Goal: Book appointment/travel/reservation

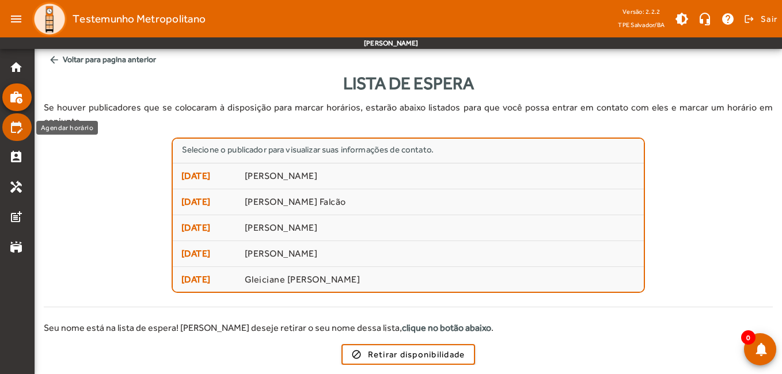
click at [22, 131] on mat-icon "edit_calendar" at bounding box center [16, 127] width 14 height 14
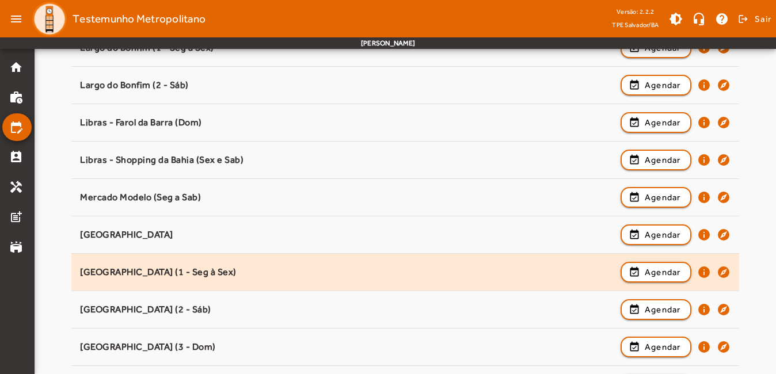
scroll to position [922, 0]
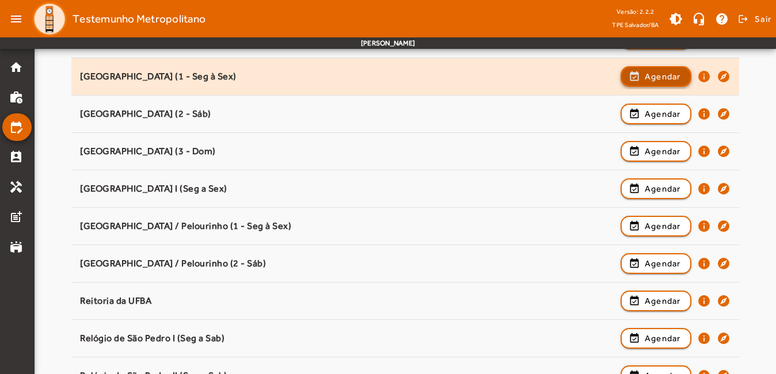
click at [654, 71] on span "Agendar" at bounding box center [663, 77] width 36 height 14
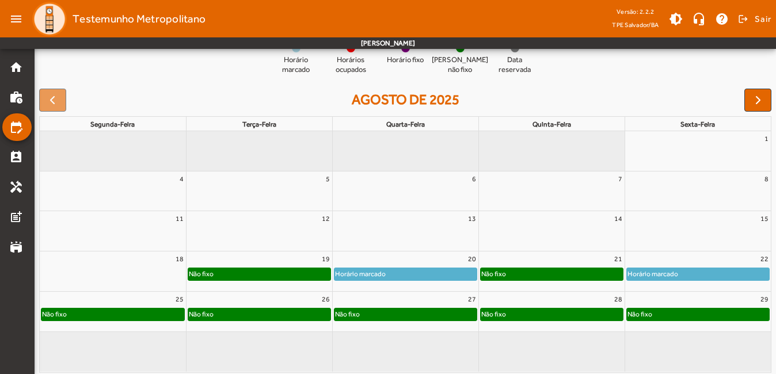
scroll to position [136, 0]
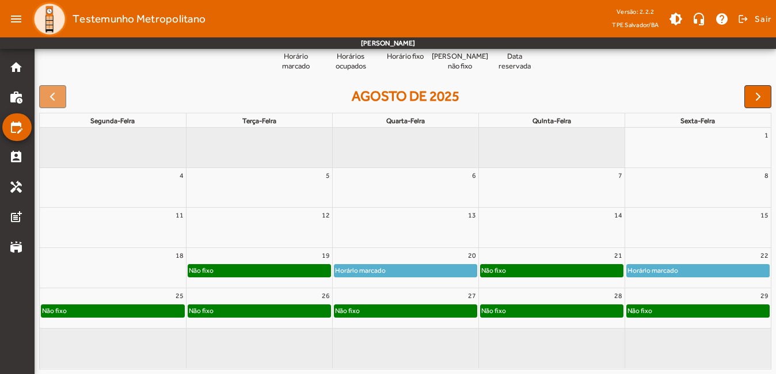
click at [541, 267] on div "Não fixo" at bounding box center [552, 271] width 142 height 12
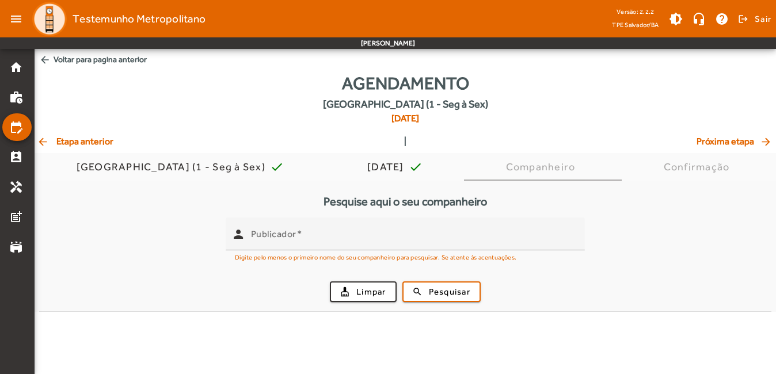
scroll to position [0, 0]
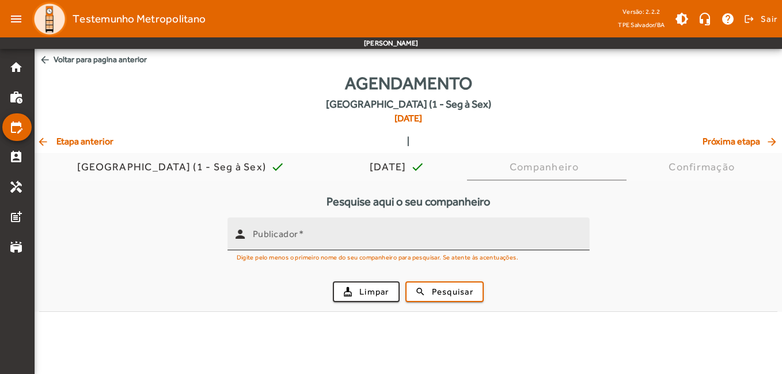
click at [404, 232] on input "Publicador" at bounding box center [417, 239] width 328 height 14
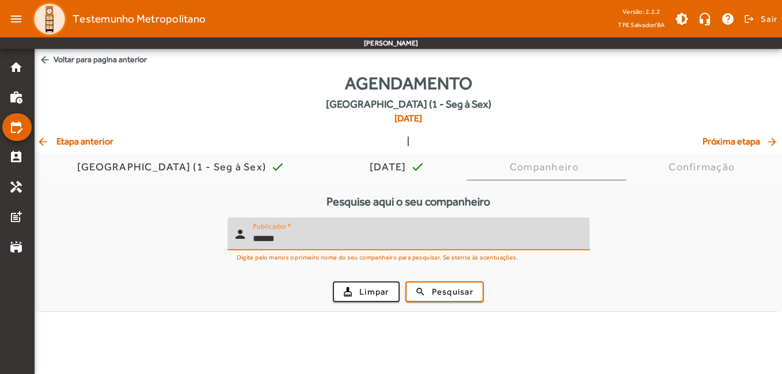
type input "******"
click at [406, 282] on button "search Pesquisar" at bounding box center [445, 292] width 78 height 21
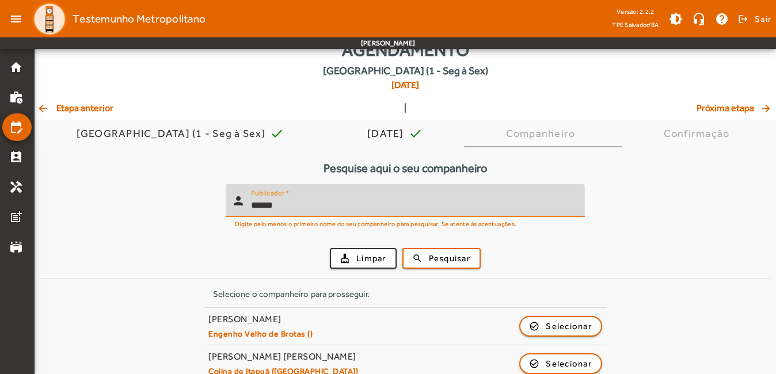
scroll to position [51, 0]
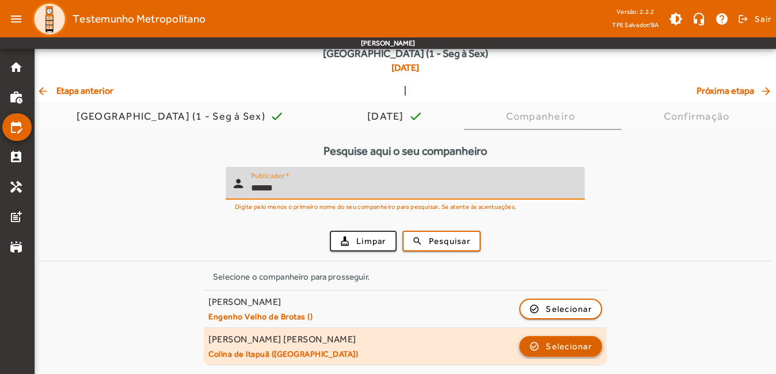
click at [541, 340] on span "button" at bounding box center [561, 347] width 81 height 28
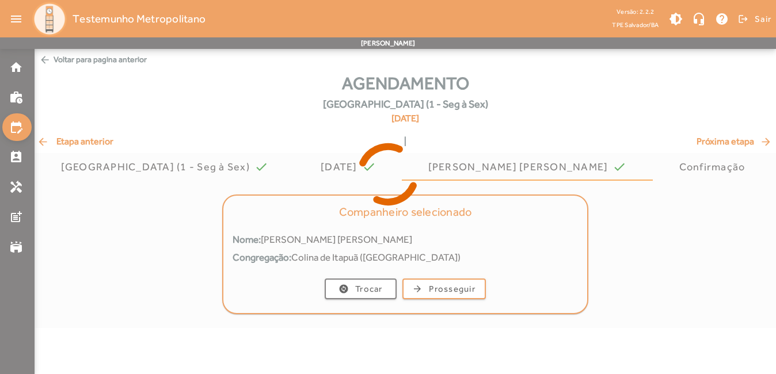
scroll to position [0, 0]
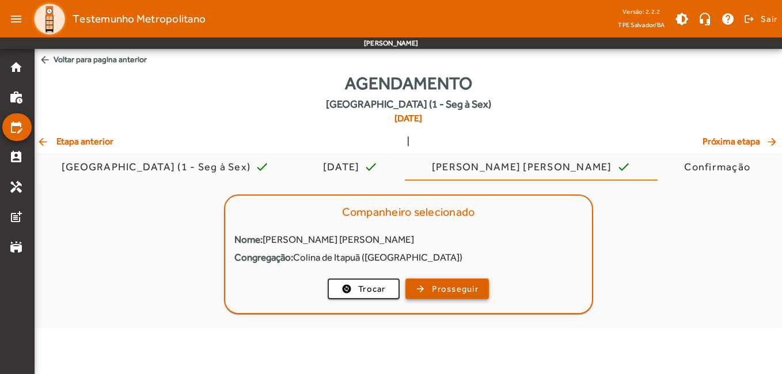
click at [451, 291] on span "Prosseguir" at bounding box center [455, 289] width 47 height 13
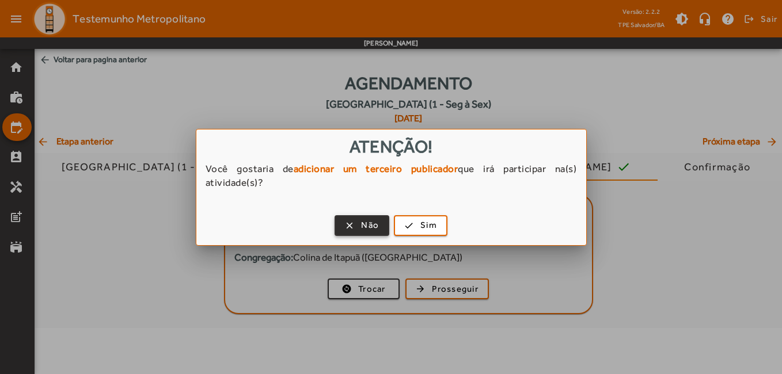
click at [350, 223] on span "button" at bounding box center [362, 226] width 52 height 28
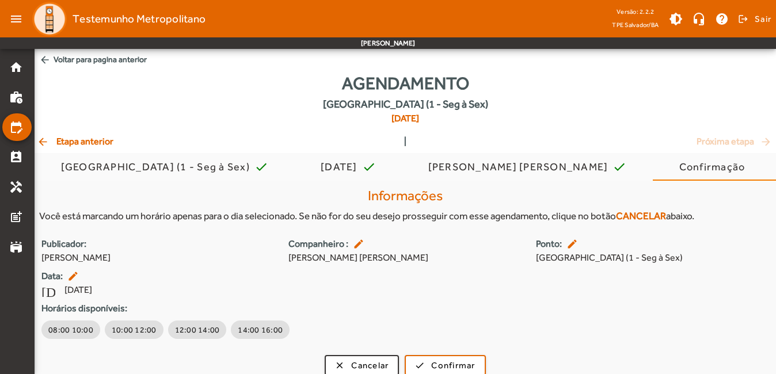
scroll to position [11, 0]
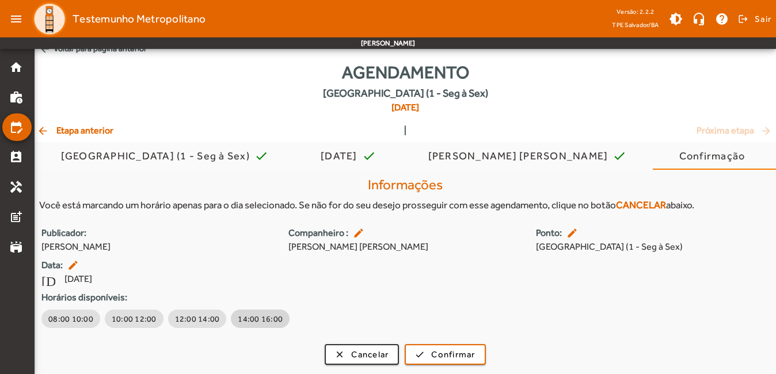
click at [247, 324] on span "14:00 16:00" at bounding box center [260, 319] width 45 height 12
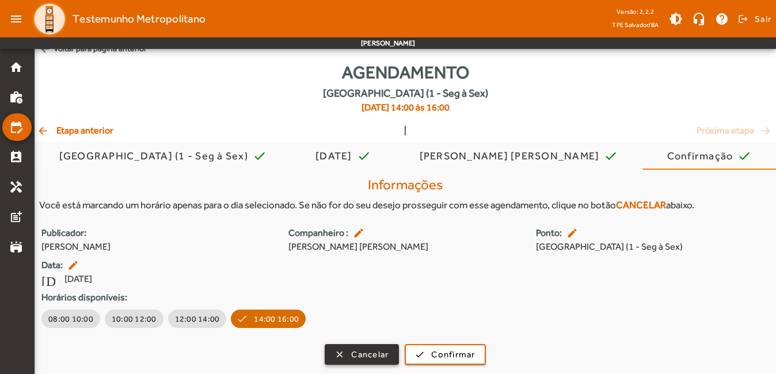
click at [359, 359] on span "Cancelar" at bounding box center [369, 354] width 37 height 13
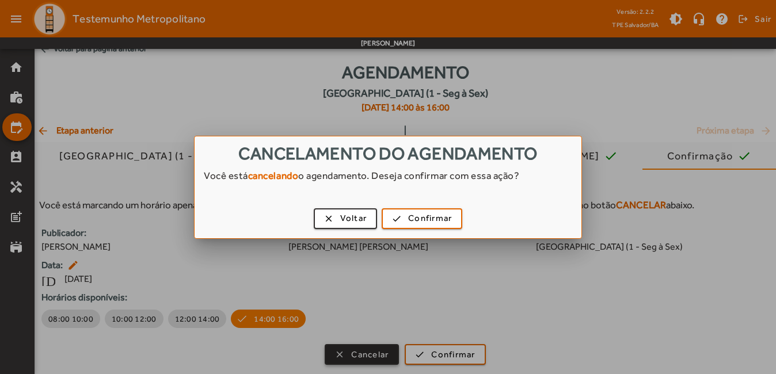
scroll to position [0, 0]
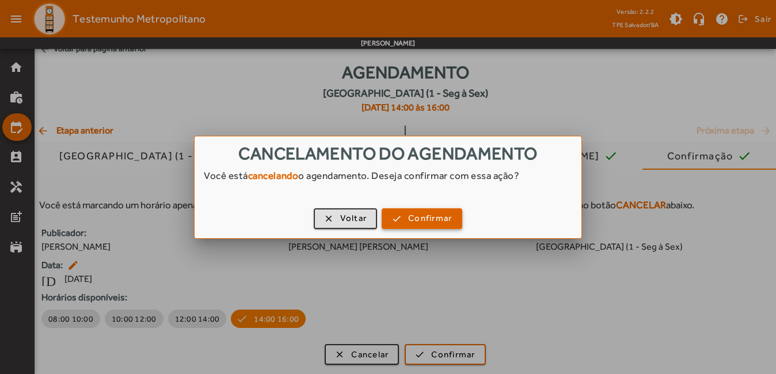
click at [463, 215] on div "clear Voltar check Confirmar" at bounding box center [388, 220] width 387 height 35
drag, startPoint x: 430, startPoint y: 212, endPoint x: 448, endPoint y: 232, distance: 27.3
click at [430, 211] on button "check Confirmar" at bounding box center [422, 219] width 81 height 21
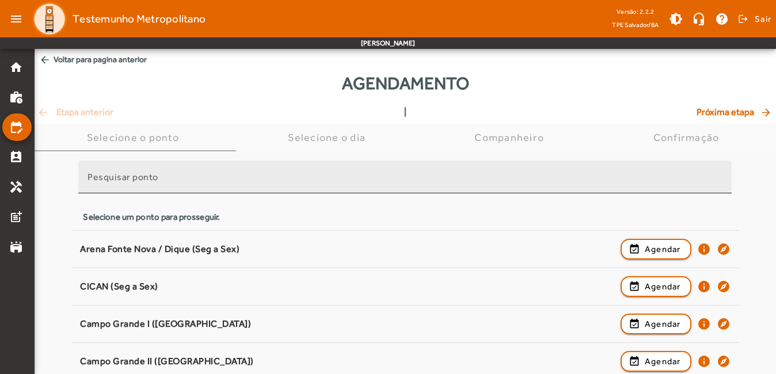
click at [190, 174] on div "Pesquisar ponto" at bounding box center [405, 177] width 635 height 33
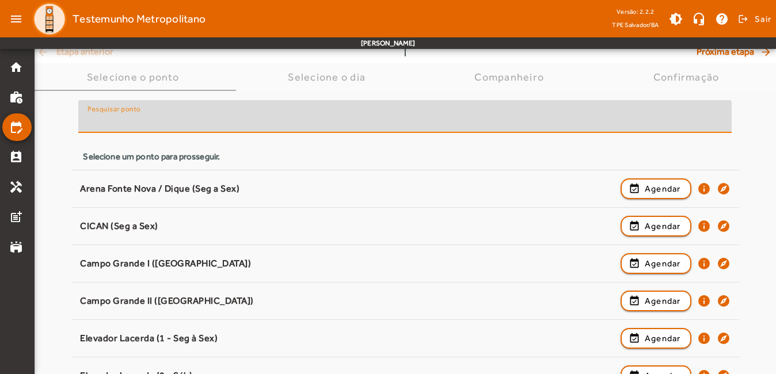
scroll to position [55, 0]
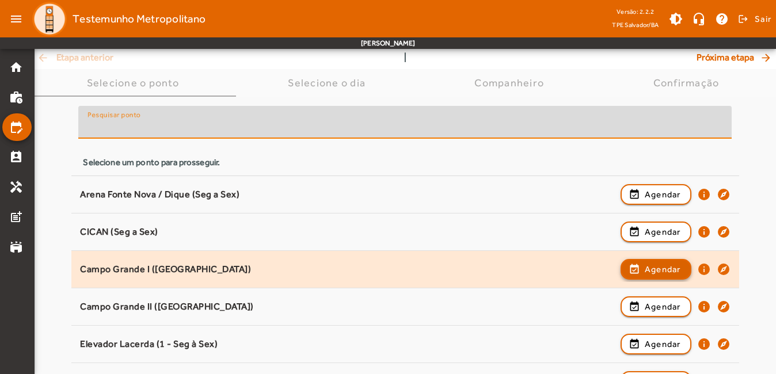
click at [646, 270] on span "Agendar" at bounding box center [663, 270] width 36 height 14
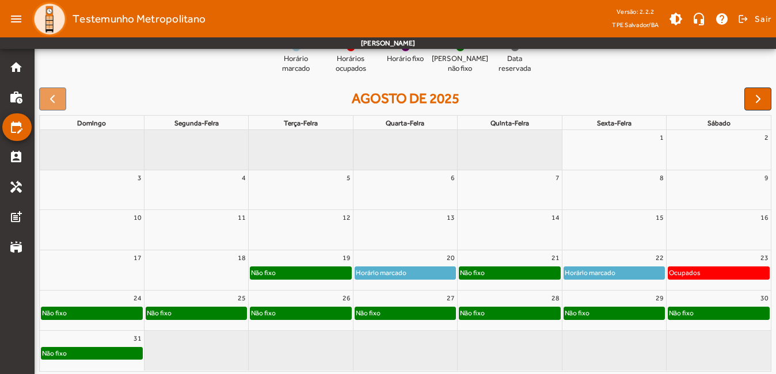
scroll to position [136, 0]
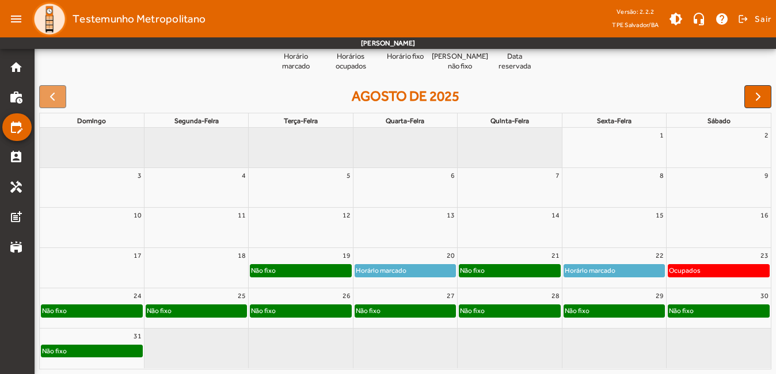
click at [500, 270] on div "Não fixo" at bounding box center [510, 271] width 100 height 12
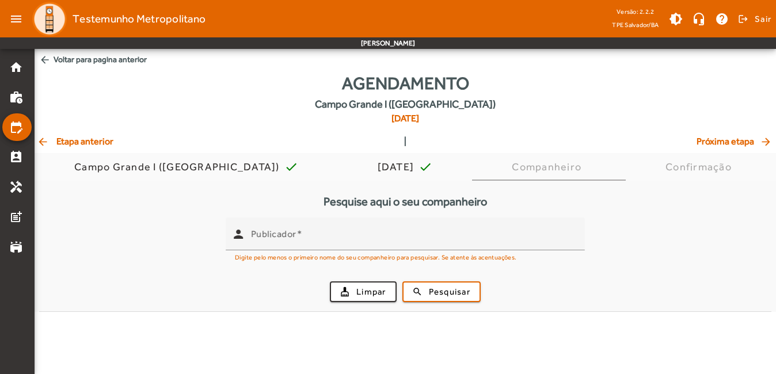
scroll to position [0, 0]
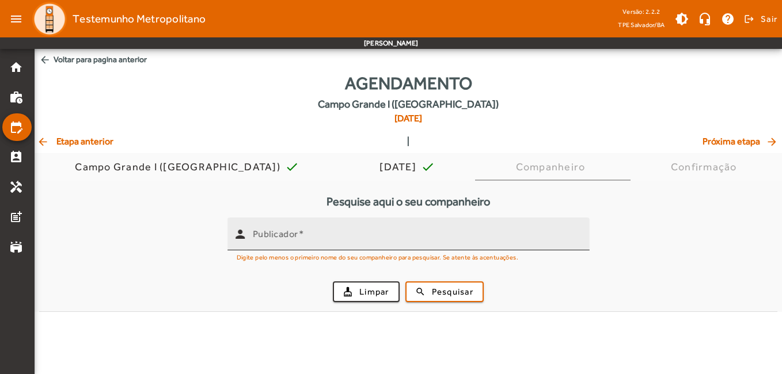
click at [462, 245] on input "Publicador" at bounding box center [417, 239] width 328 height 14
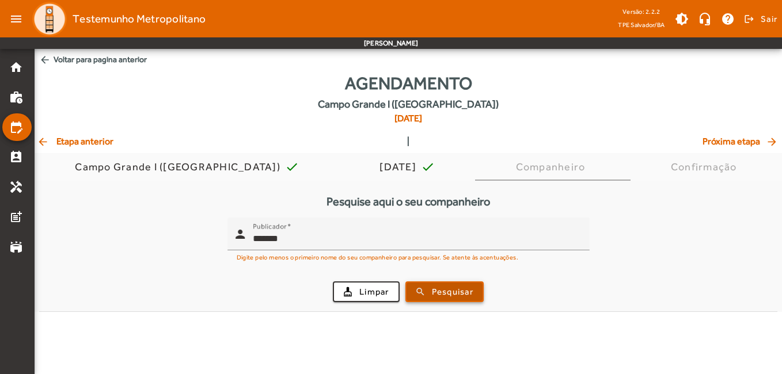
click at [448, 301] on button "search Pesquisar" at bounding box center [445, 292] width 78 height 21
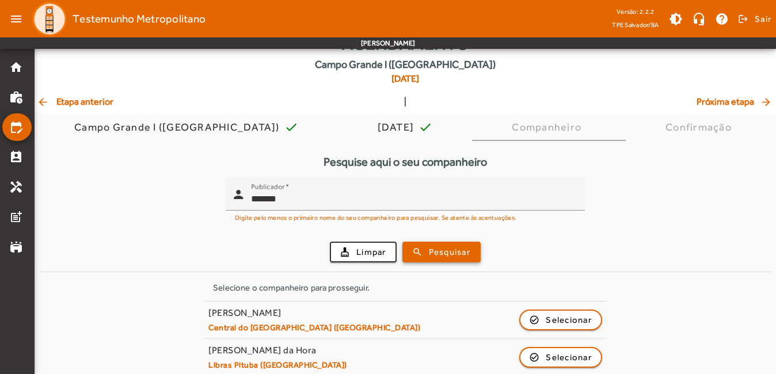
scroll to position [12, 0]
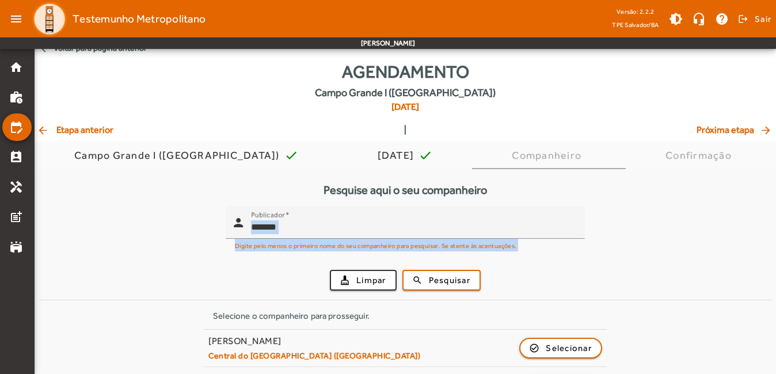
drag, startPoint x: 345, startPoint y: 234, endPoint x: 128, endPoint y: 234, distance: 216.6
click at [128, 234] on form "person Publicador ******* Digite pelo menos o primeiro nome do seu companheiro …" at bounding box center [405, 253] width 733 height 94
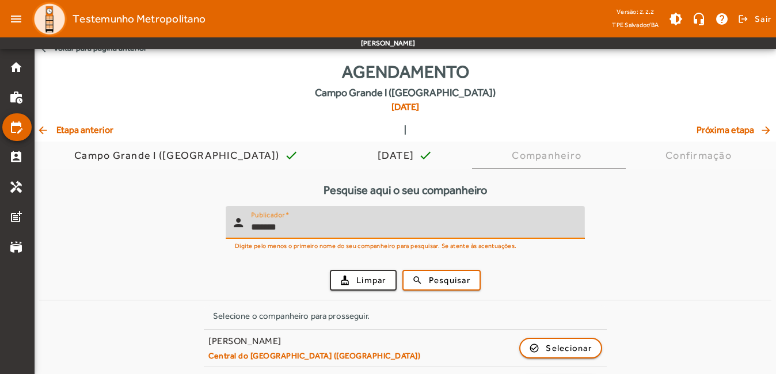
click at [305, 228] on input "*******" at bounding box center [413, 228] width 325 height 14
drag, startPoint x: 304, startPoint y: 227, endPoint x: 218, endPoint y: 228, distance: 85.3
click at [218, 228] on form "person Publicador ******* Digite pelo menos o primeiro nome do seu companheiro …" at bounding box center [405, 253] width 733 height 94
click at [403, 270] on button "search Pesquisar" at bounding box center [442, 280] width 78 height 21
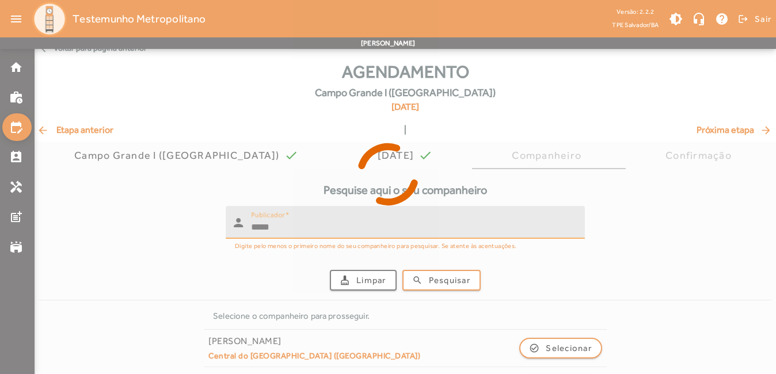
scroll to position [0, 0]
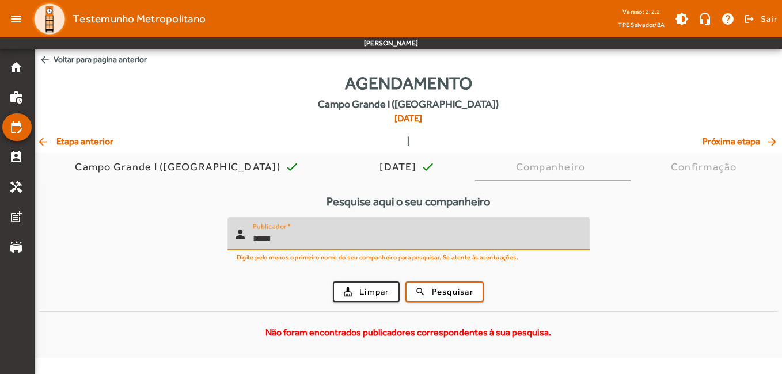
drag, startPoint x: 339, startPoint y: 242, endPoint x: 229, endPoint y: 241, distance: 109.4
click at [229, 241] on div "person Publicador *****" at bounding box center [404, 234] width 353 height 33
click at [406, 282] on button "search Pesquisar" at bounding box center [445, 292] width 78 height 21
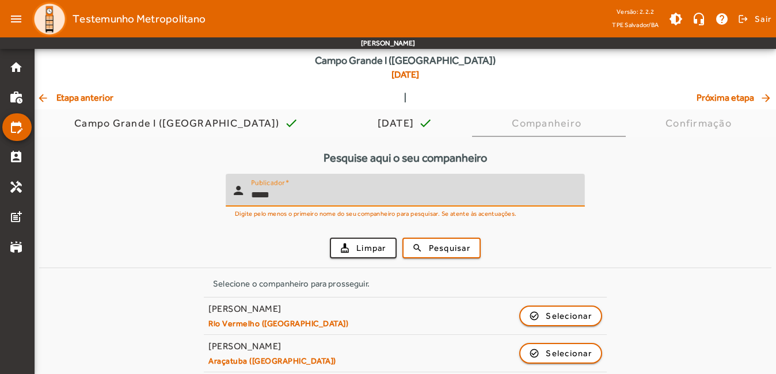
scroll to position [88, 0]
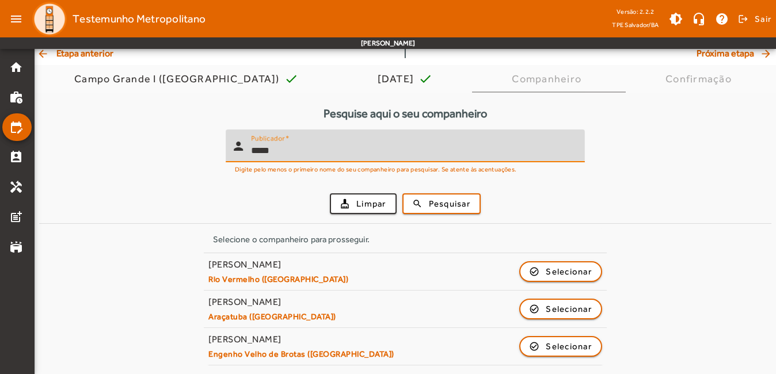
drag, startPoint x: 315, startPoint y: 149, endPoint x: 209, endPoint y: 153, distance: 106.1
click at [212, 153] on form "person Publicador ***** Digite pelo menos o primeiro nome do seu companheiro pa…" at bounding box center [405, 177] width 733 height 94
type input "*****"
click at [403, 194] on button "search Pesquisar" at bounding box center [442, 204] width 78 height 21
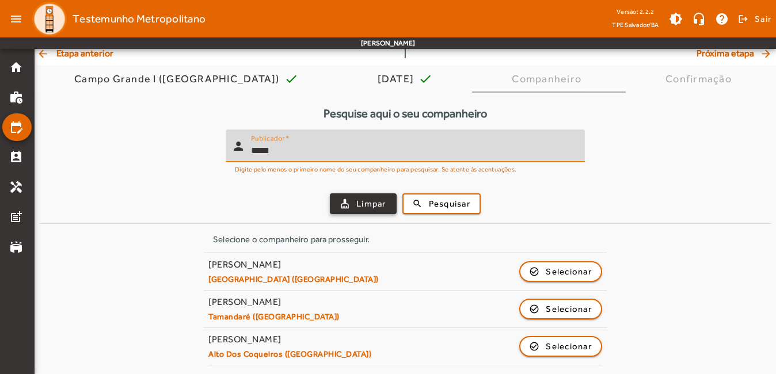
click at [374, 203] on span "Limpar" at bounding box center [372, 204] width 30 height 13
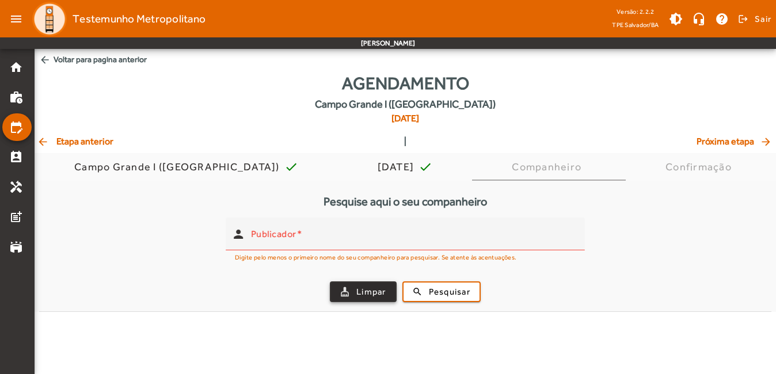
scroll to position [0, 0]
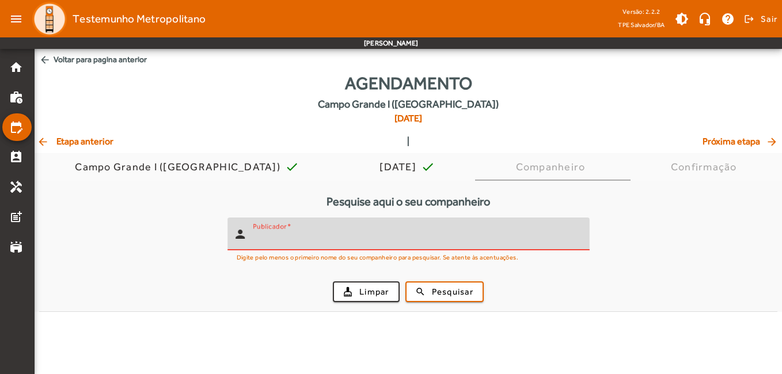
click at [430, 240] on input "Publicador" at bounding box center [417, 239] width 328 height 14
type input "******"
click at [437, 290] on span "Pesquisar" at bounding box center [452, 292] width 41 height 13
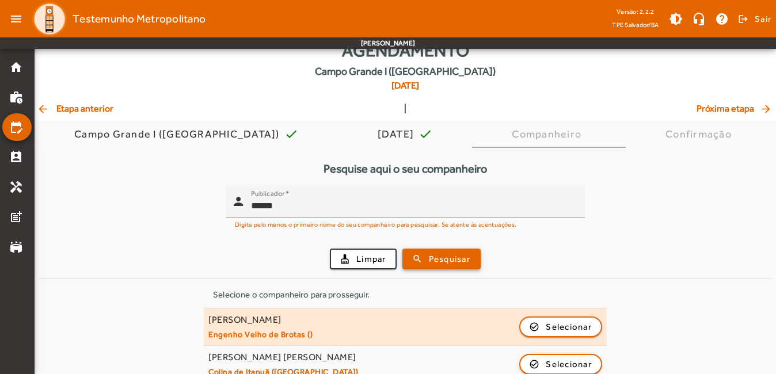
scroll to position [51, 0]
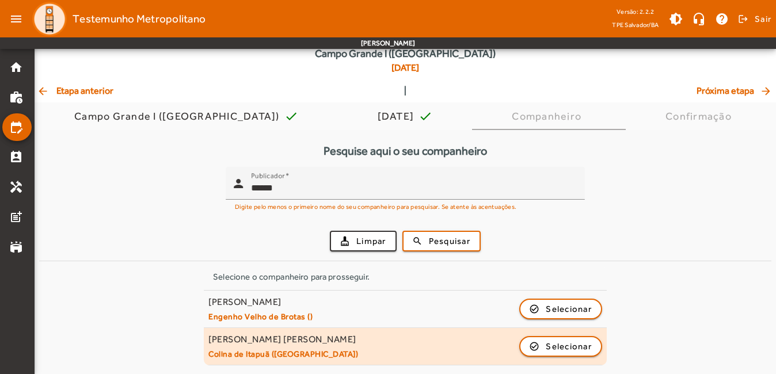
click at [266, 345] on div "[PERSON_NAME] [PERSON_NAME]" at bounding box center [284, 340] width 150 height 12
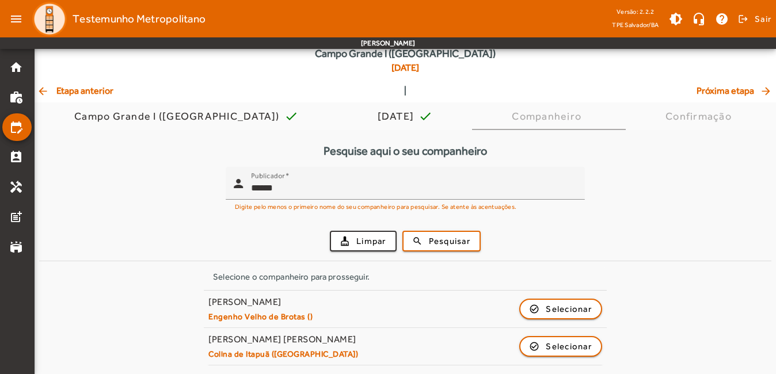
click at [608, 346] on div "Selecione o companheiro para prosseguir. [PERSON_NAME] Engenho Velho de Brotas …" at bounding box center [405, 316] width 733 height 100
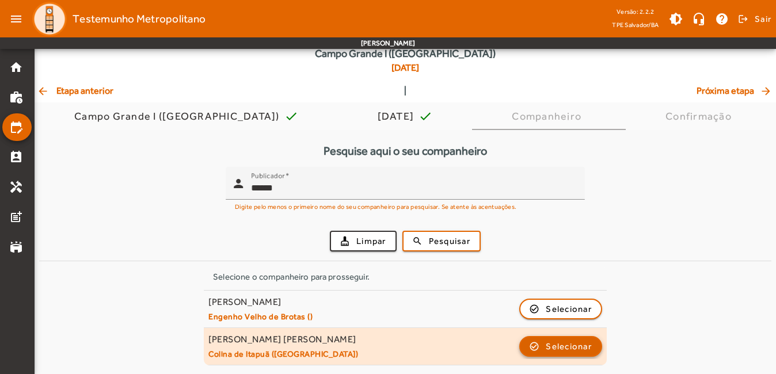
click at [588, 348] on span "Selecionar" at bounding box center [569, 347] width 46 height 14
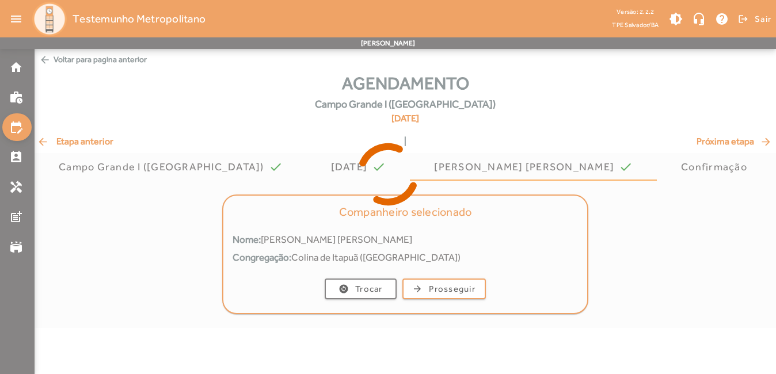
scroll to position [0, 0]
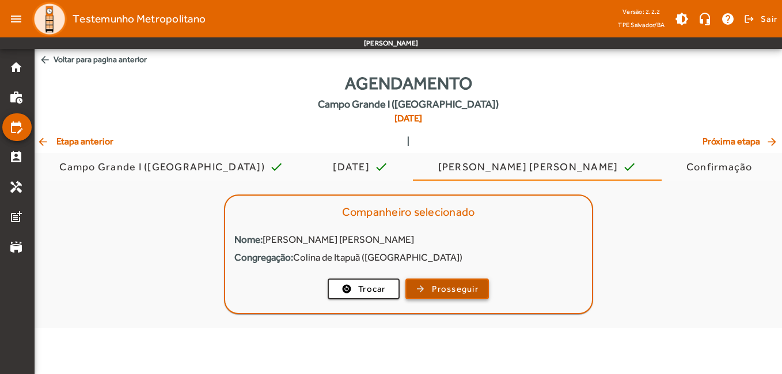
click at [476, 295] on span "Prosseguir" at bounding box center [455, 289] width 47 height 13
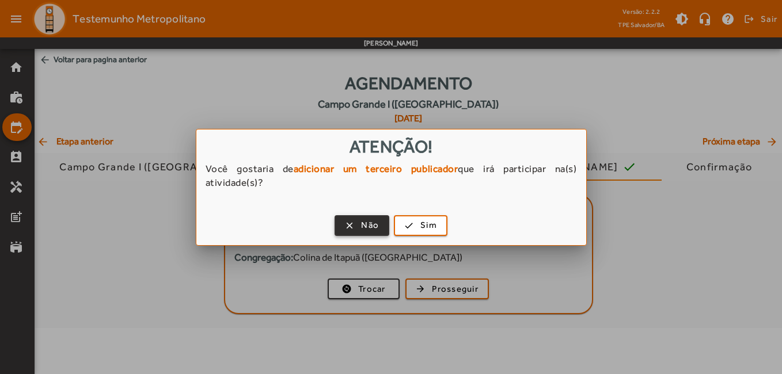
click at [372, 235] on button "clear Não" at bounding box center [362, 225] width 55 height 21
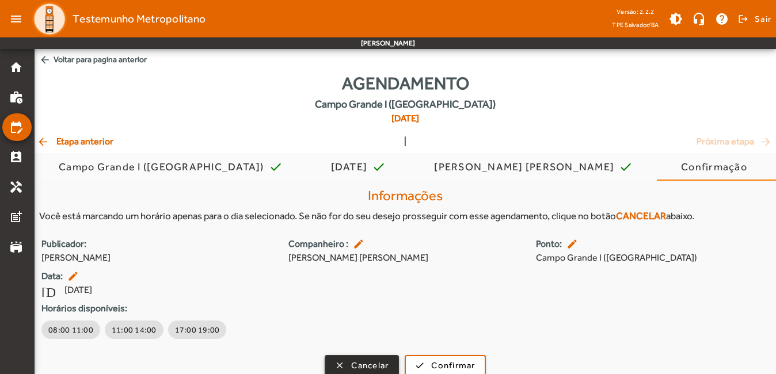
click at [379, 366] on span "Cancelar" at bounding box center [369, 365] width 37 height 13
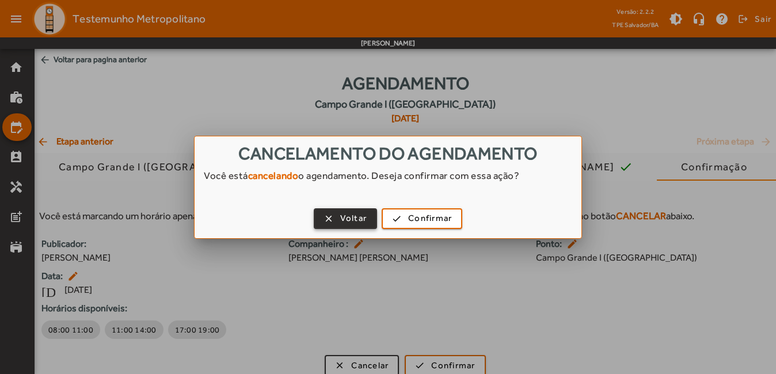
click at [349, 220] on span "Voltar" at bounding box center [353, 218] width 27 height 13
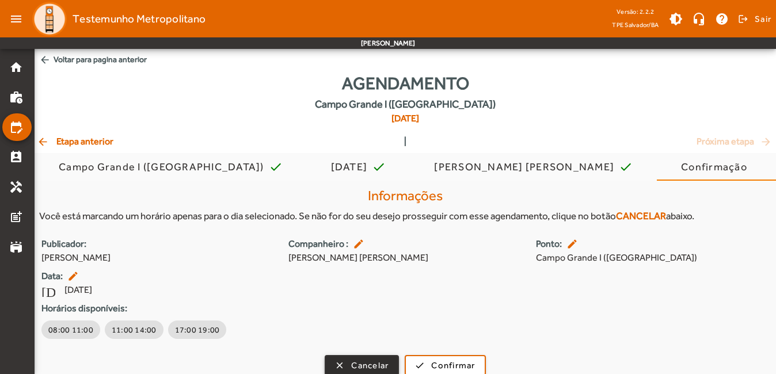
scroll to position [1, 0]
click at [378, 362] on span "Cancelar" at bounding box center [369, 365] width 37 height 13
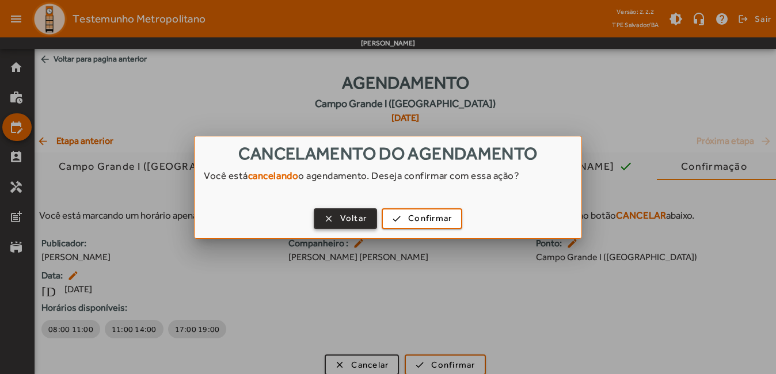
click at [350, 220] on span "Voltar" at bounding box center [353, 218] width 27 height 13
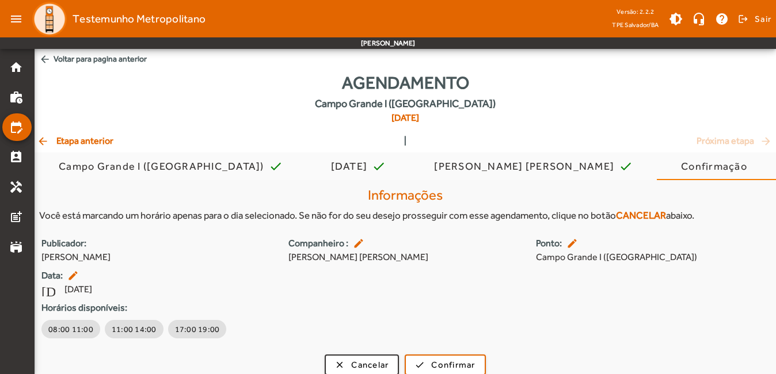
click at [51, 58] on span "arrow_back Voltar para pagina anterior" at bounding box center [406, 58] width 742 height 21
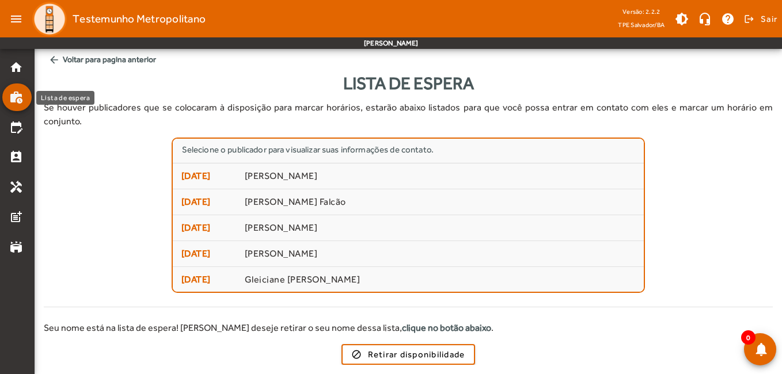
click at [20, 99] on mat-icon "work_history" at bounding box center [16, 97] width 14 height 14
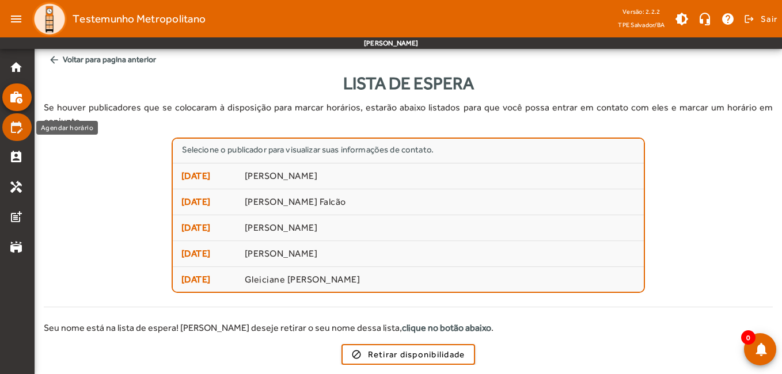
click at [22, 128] on mat-icon "edit_calendar" at bounding box center [16, 127] width 14 height 14
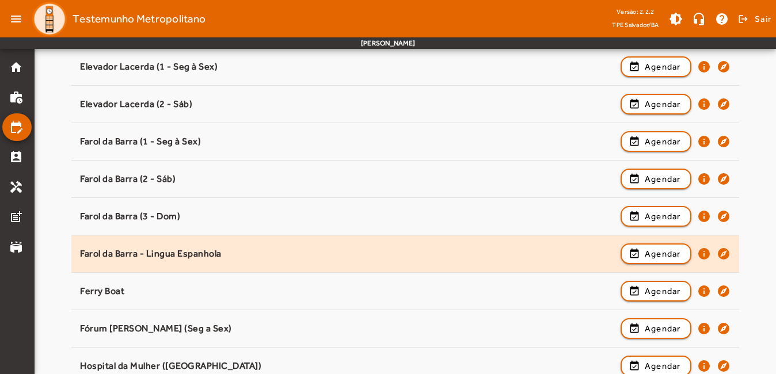
scroll to position [346, 0]
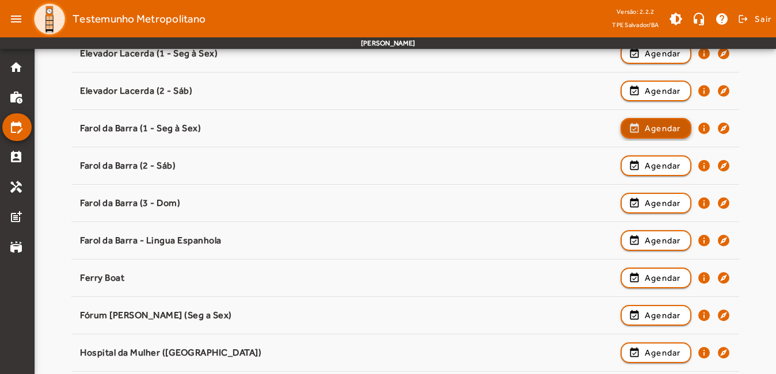
drag, startPoint x: 649, startPoint y: 123, endPoint x: 602, endPoint y: 130, distance: 47.7
click at [650, 123] on span "Agendar" at bounding box center [663, 129] width 36 height 14
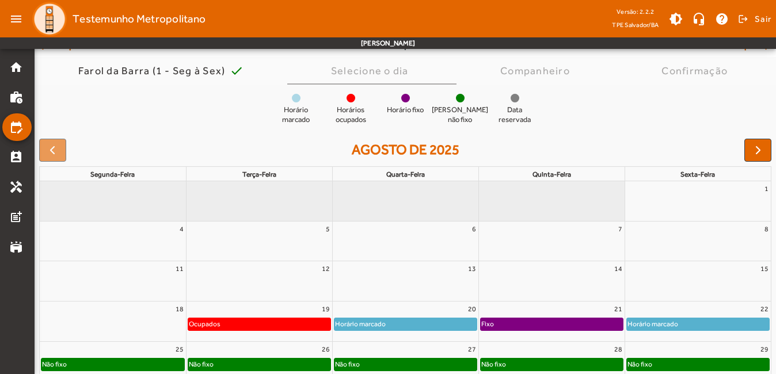
scroll to position [115, 0]
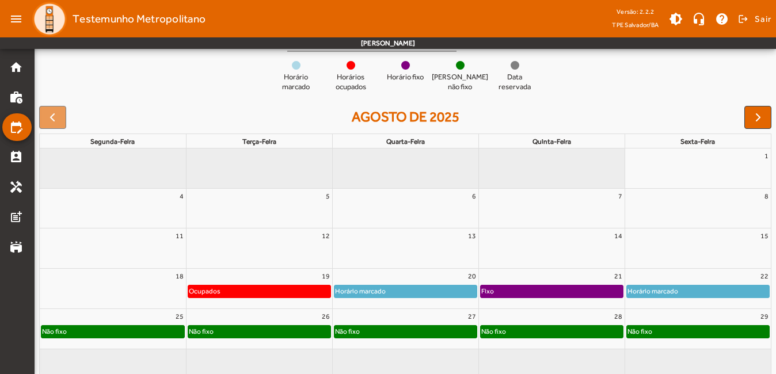
click at [533, 289] on div "Fixo" at bounding box center [552, 292] width 142 height 12
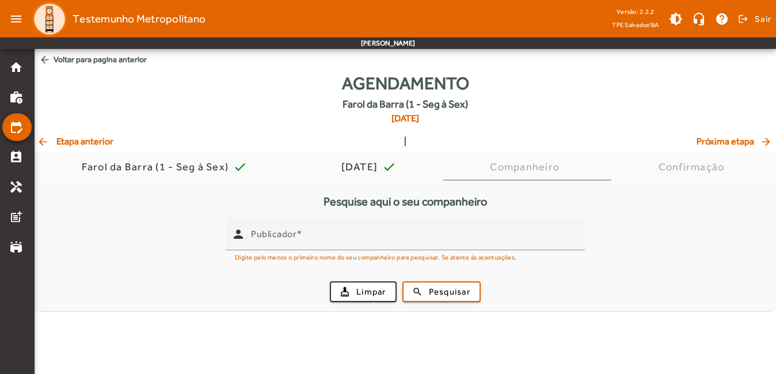
scroll to position [0, 0]
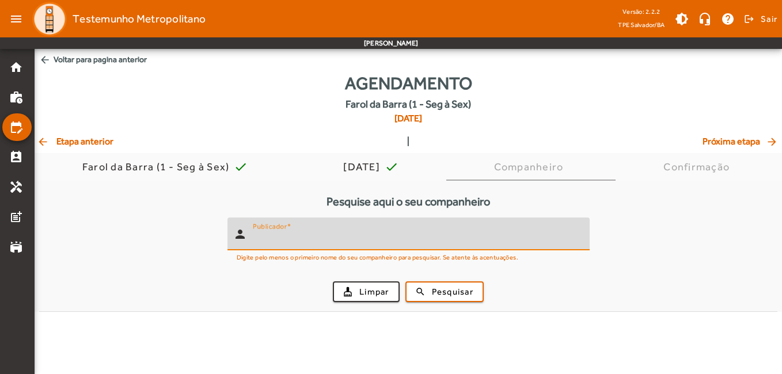
click at [404, 236] on input "Publicador" at bounding box center [417, 239] width 328 height 14
type input "******"
click at [430, 294] on span "submit" at bounding box center [445, 292] width 76 height 28
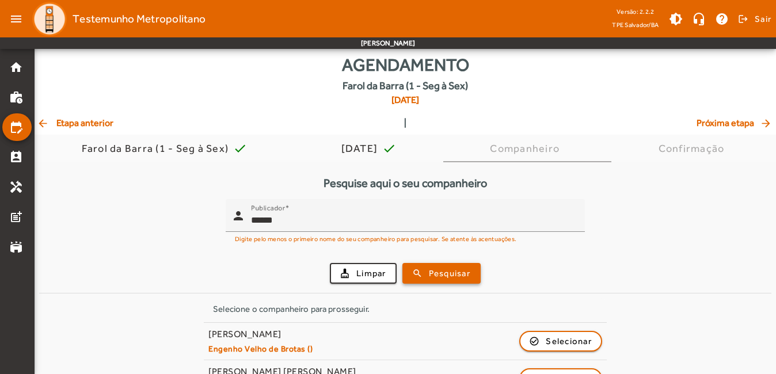
scroll to position [51, 0]
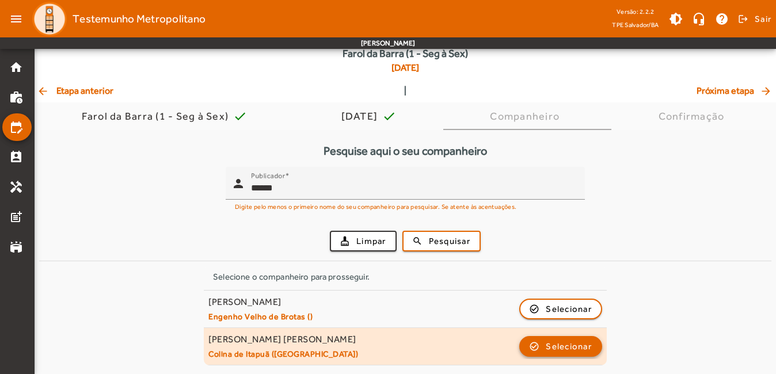
drag, startPoint x: 570, startPoint y: 349, endPoint x: 453, endPoint y: 355, distance: 117.1
click at [570, 350] on span "Selecionar" at bounding box center [569, 347] width 46 height 14
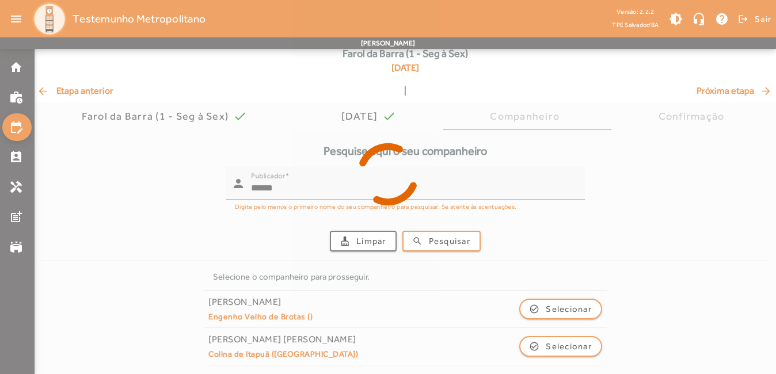
scroll to position [0, 0]
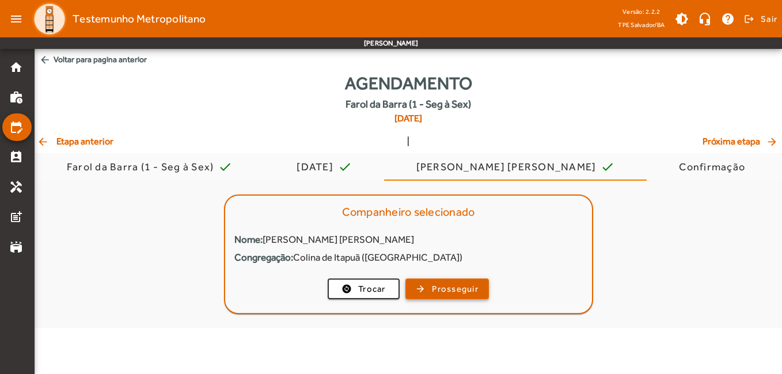
click at [455, 290] on span "Prosseguir" at bounding box center [455, 289] width 47 height 13
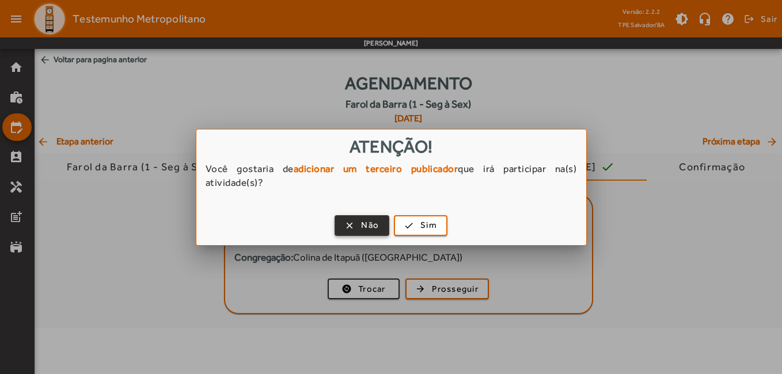
click at [371, 228] on span "Não" at bounding box center [370, 225] width 18 height 13
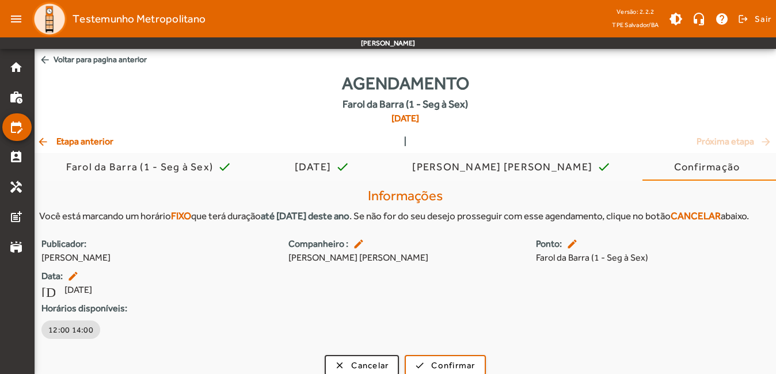
scroll to position [26, 0]
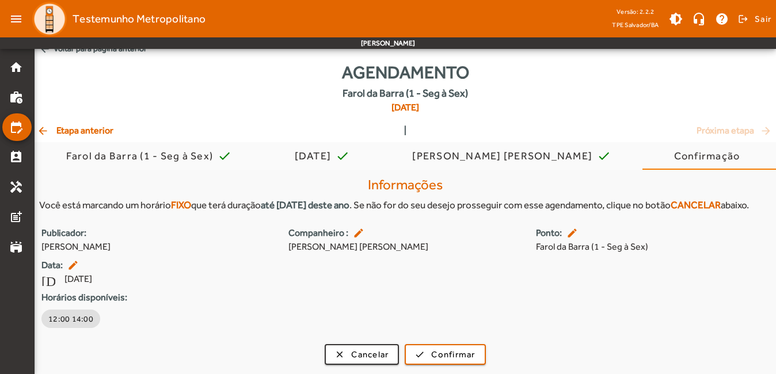
click at [74, 124] on span "arrow_back Etapa anterior" at bounding box center [75, 131] width 77 height 14
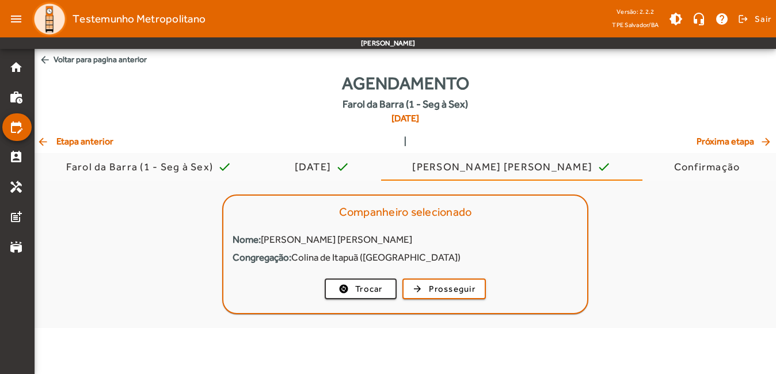
scroll to position [0, 0]
click at [377, 290] on span "Trocar" at bounding box center [372, 289] width 28 height 13
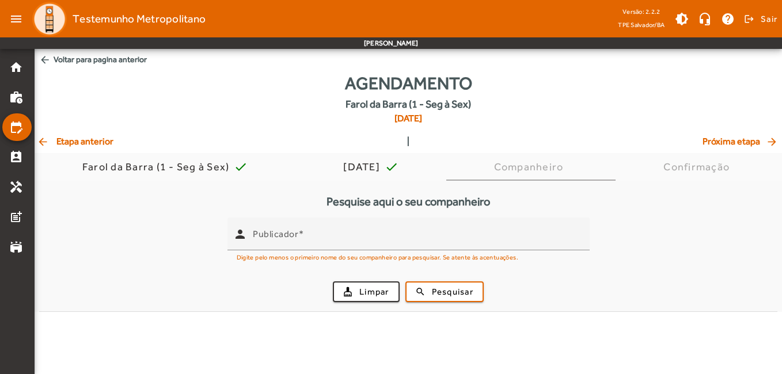
click at [83, 137] on span "arrow_back Etapa anterior" at bounding box center [75, 142] width 77 height 14
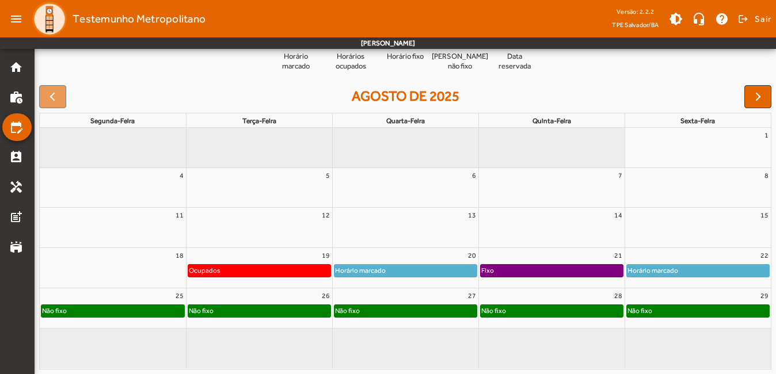
scroll to position [35, 0]
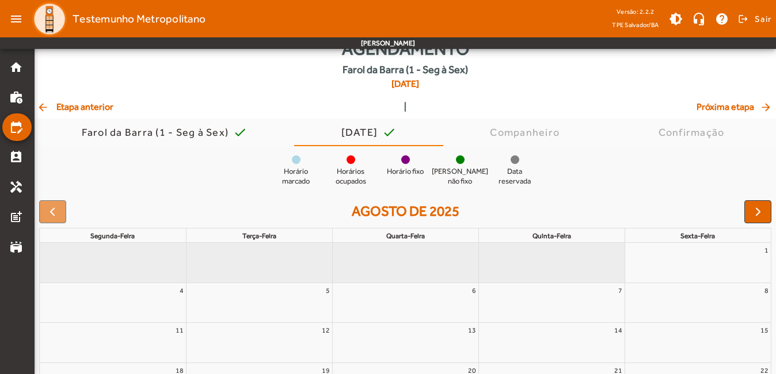
click at [45, 109] on mat-icon "arrow_back" at bounding box center [44, 107] width 14 height 12
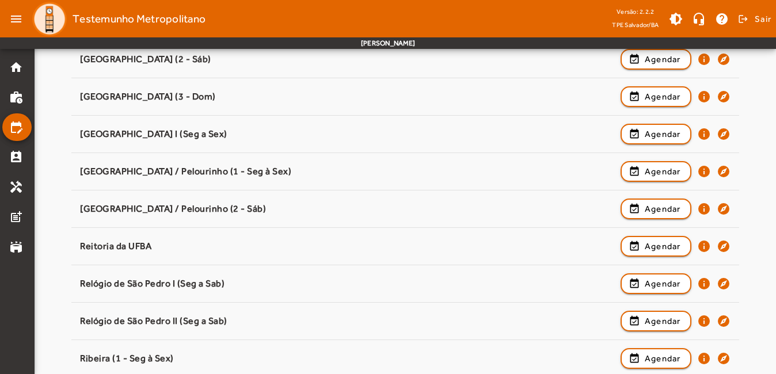
scroll to position [948, 0]
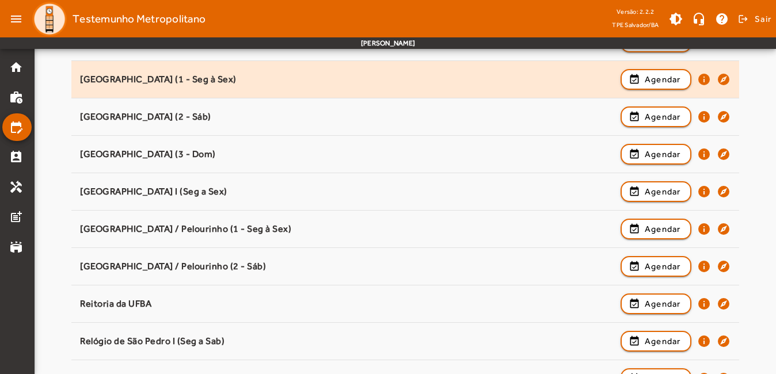
click at [208, 81] on div "[GEOGRAPHIC_DATA] (1 - Seg à Sex)" at bounding box center [347, 80] width 535 height 12
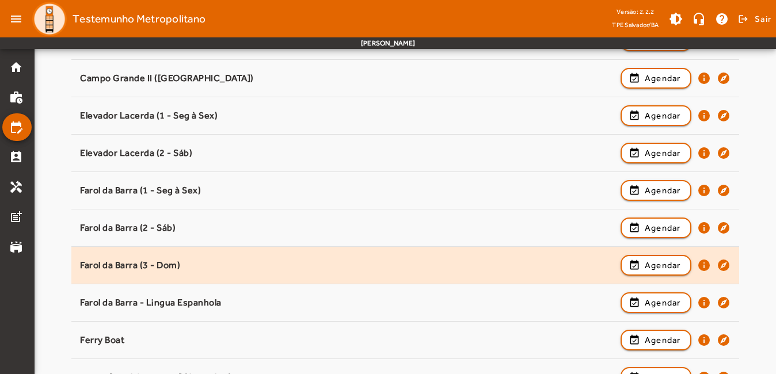
scroll to position [315, 0]
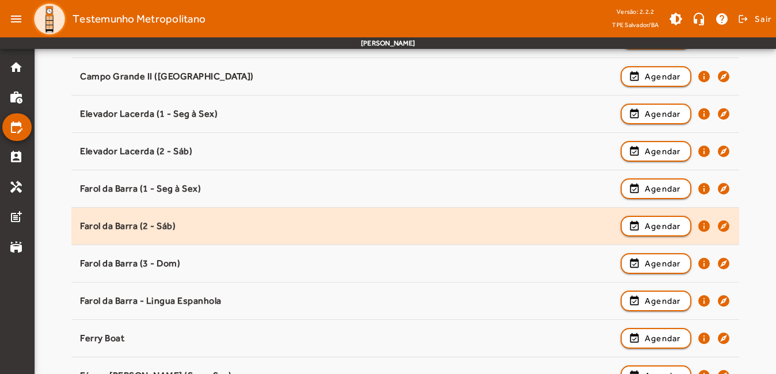
click at [163, 232] on div "Farol da Barra (2 - Sáb)" at bounding box center [347, 227] width 535 height 12
click at [217, 237] on div "[GEOGRAPHIC_DATA] (2 - Sáb) event_available Agendar info explore" at bounding box center [405, 226] width 650 height 25
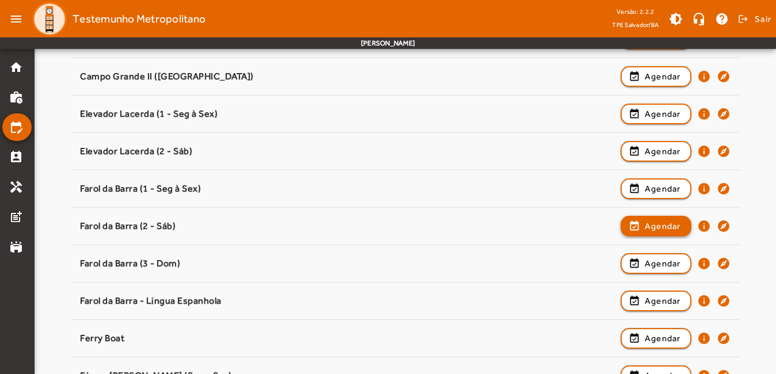
drag, startPoint x: 654, startPoint y: 233, endPoint x: 660, endPoint y: 252, distance: 19.9
click at [655, 233] on span "button" at bounding box center [656, 227] width 69 height 28
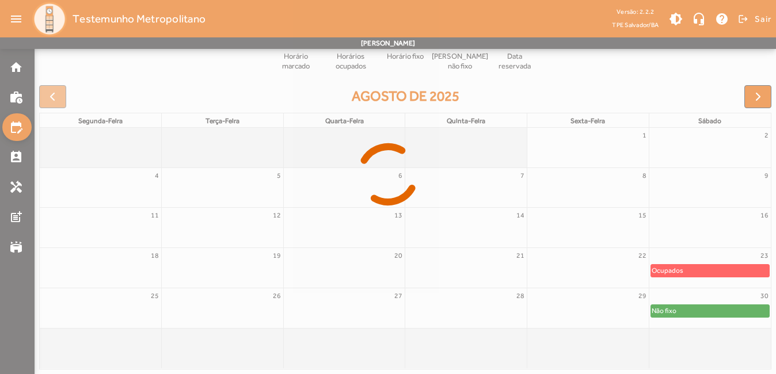
scroll to position [136, 0]
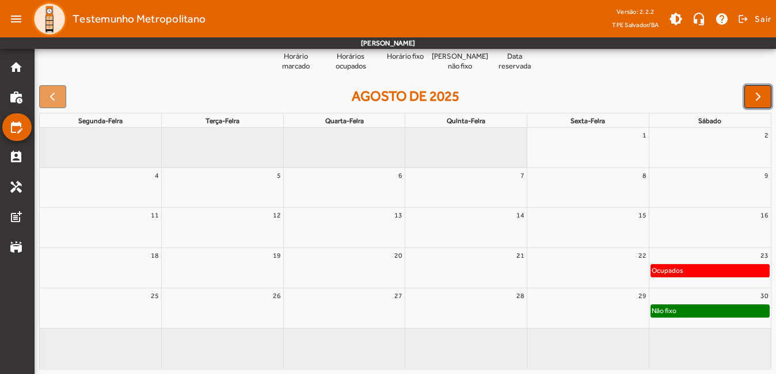
click at [760, 95] on span "button" at bounding box center [759, 97] width 14 height 14
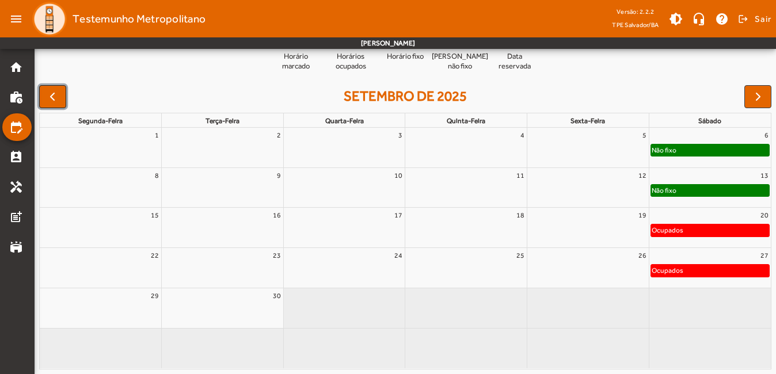
click at [58, 106] on button "button" at bounding box center [52, 96] width 27 height 23
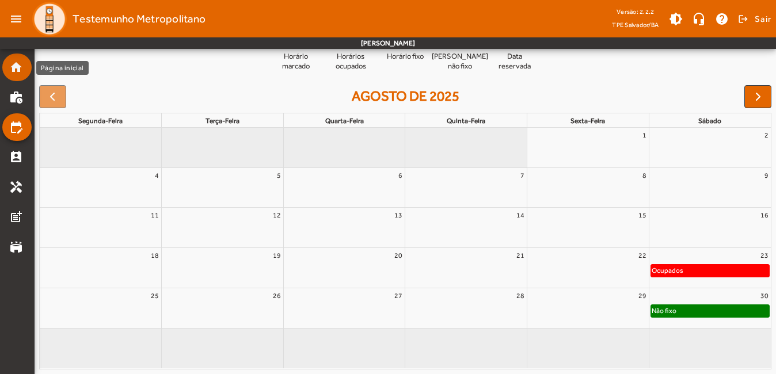
click at [24, 73] on link "home" at bounding box center [20, 67] width 22 height 14
